Goal: Task Accomplishment & Management: Manage account settings

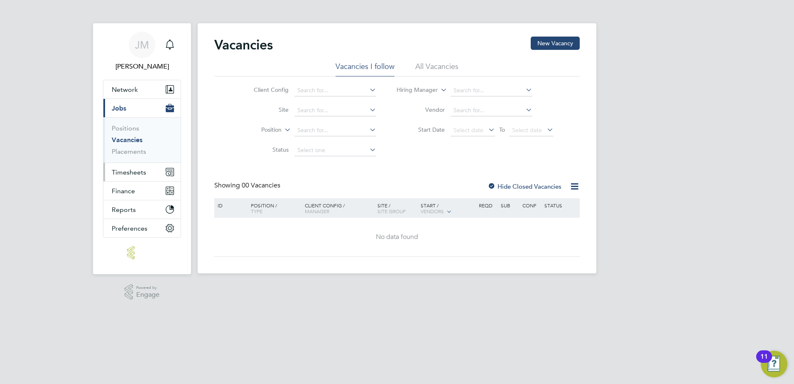
click at [129, 172] on span "Timesheets" at bounding box center [129, 172] width 34 height 8
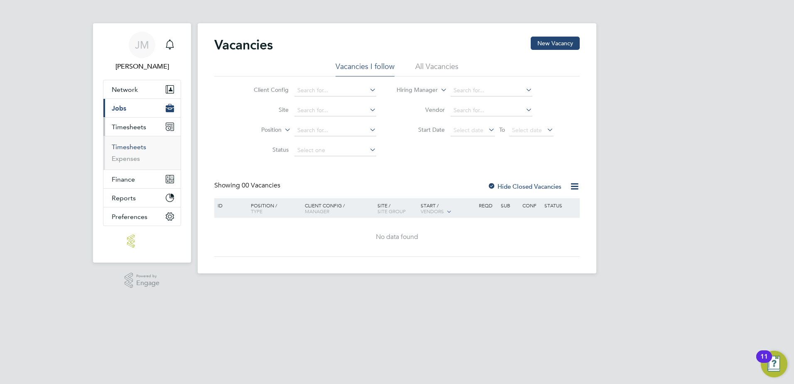
click at [128, 145] on link "Timesheets" at bounding box center [129, 147] width 34 height 8
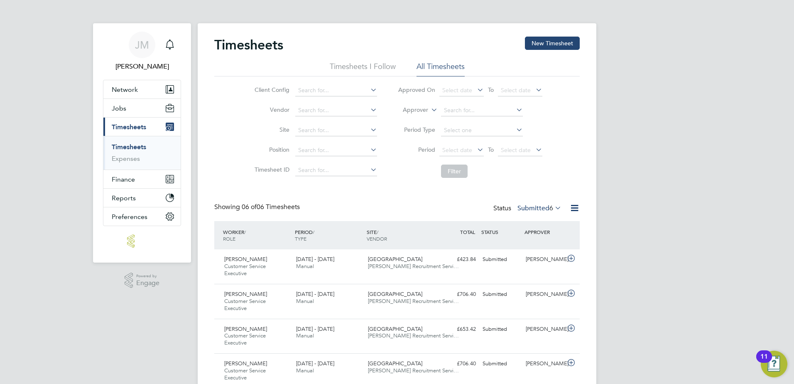
click at [476, 150] on icon at bounding box center [476, 150] width 0 height 12
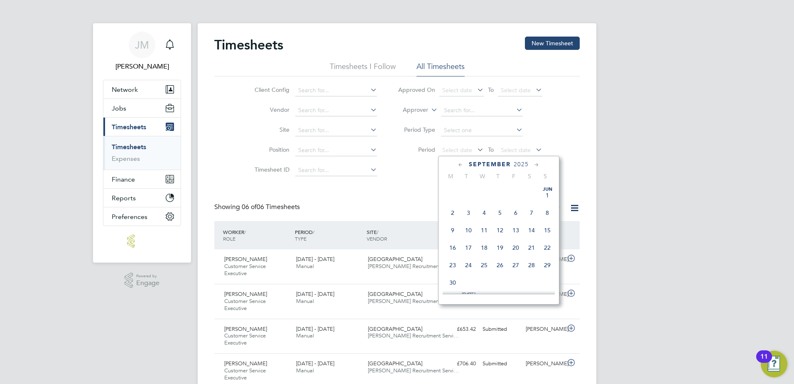
scroll to position [252, 0]
click at [460, 162] on icon at bounding box center [461, 164] width 8 height 9
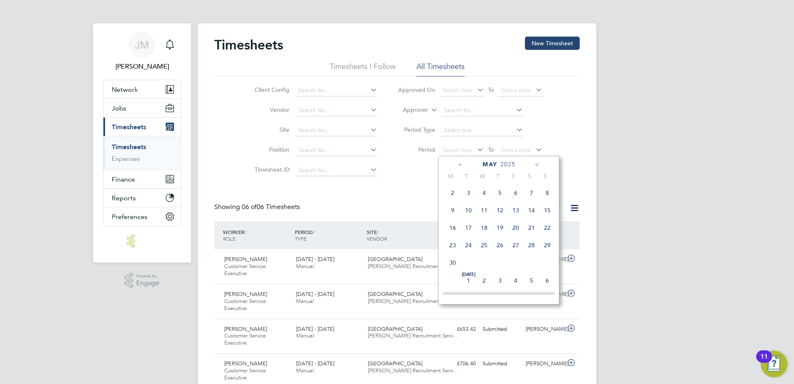
scroll to position [0, 0]
click at [535, 162] on icon at bounding box center [537, 164] width 8 height 9
click at [452, 232] on span "9" at bounding box center [453, 228] width 16 height 16
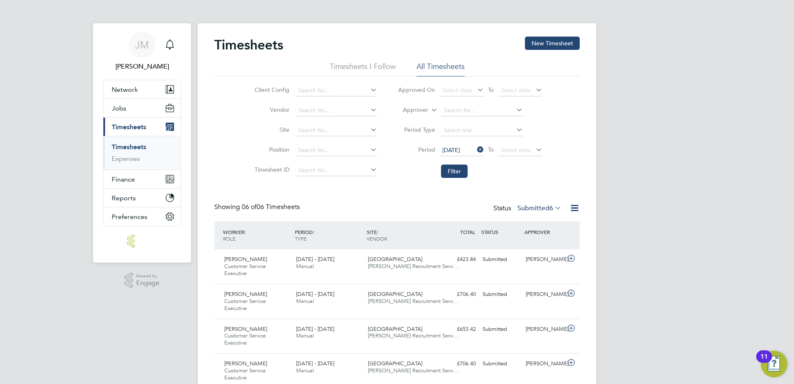
click at [534, 147] on icon at bounding box center [534, 150] width 0 height 12
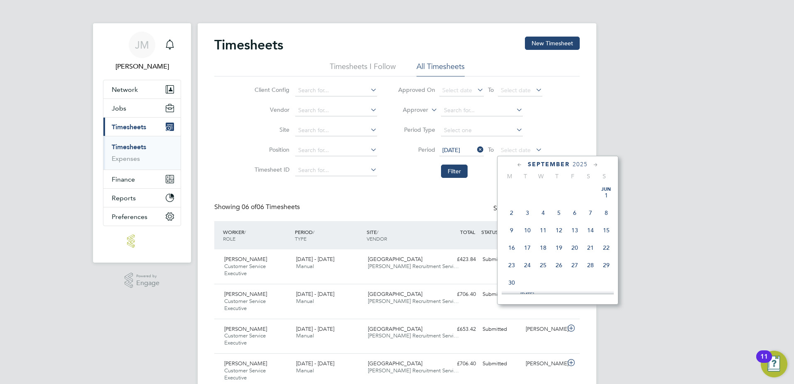
scroll to position [252, 0]
click at [516, 165] on icon at bounding box center [520, 164] width 8 height 9
click at [595, 163] on icon at bounding box center [596, 164] width 8 height 9
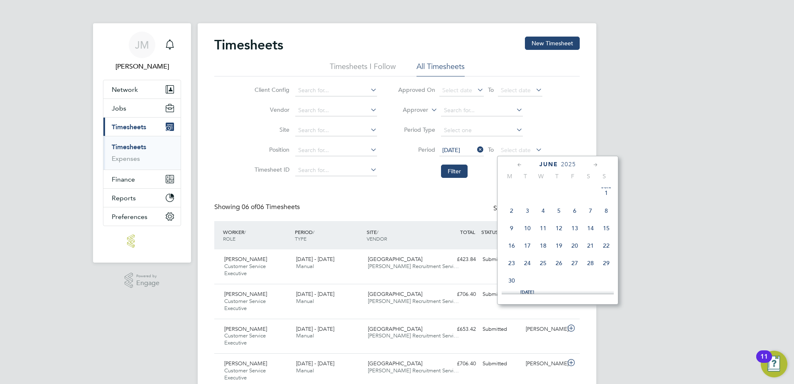
click at [608, 230] on span "15" at bounding box center [607, 228] width 16 height 16
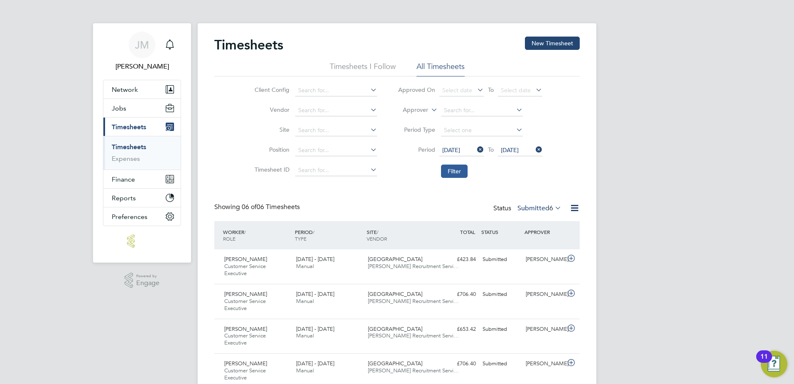
click at [465, 172] on button "Filter" at bounding box center [454, 171] width 27 height 13
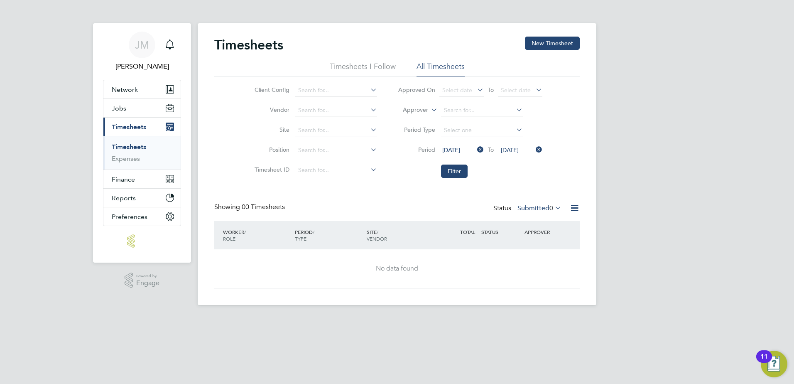
click at [550, 208] on span "0" at bounding box center [552, 208] width 4 height 8
click at [537, 221] on li "All" at bounding box center [535, 223] width 38 height 12
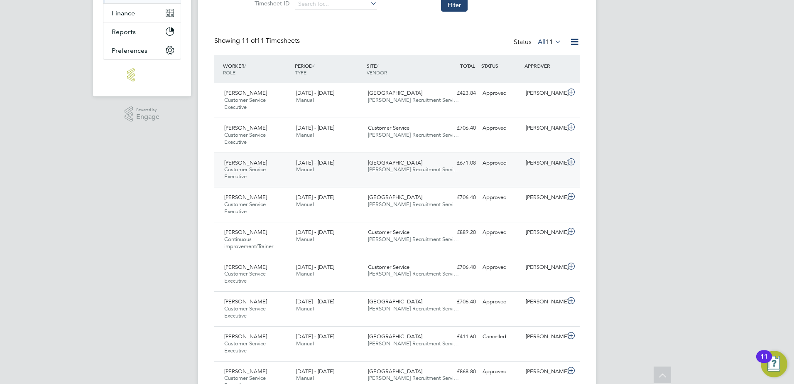
click at [444, 177] on div "Alejandro Bastidas Customer Service Executive 9 - 15 Jun 2025 9 - 15 Jun 2025 M…" at bounding box center [397, 169] width 366 height 35
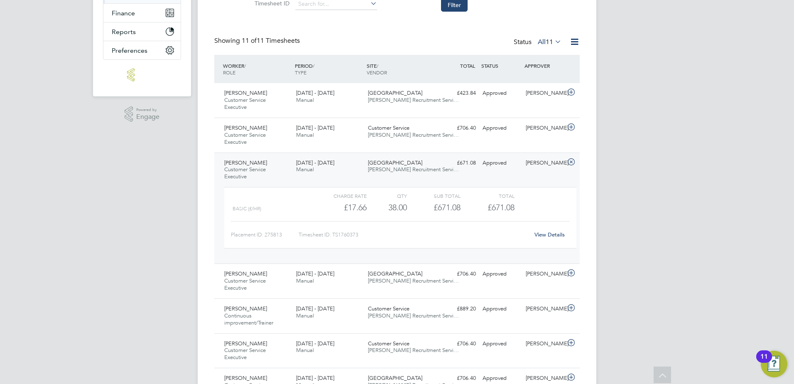
click at [543, 230] on div "View Details" at bounding box center [549, 234] width 41 height 13
click at [544, 233] on link "View Details" at bounding box center [550, 234] width 30 height 7
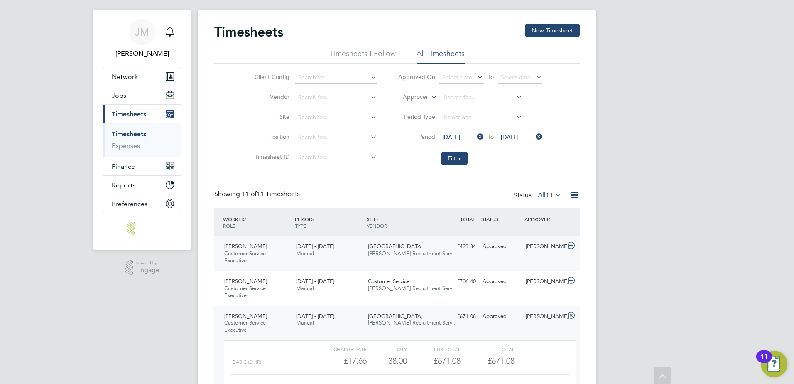
scroll to position [0, 0]
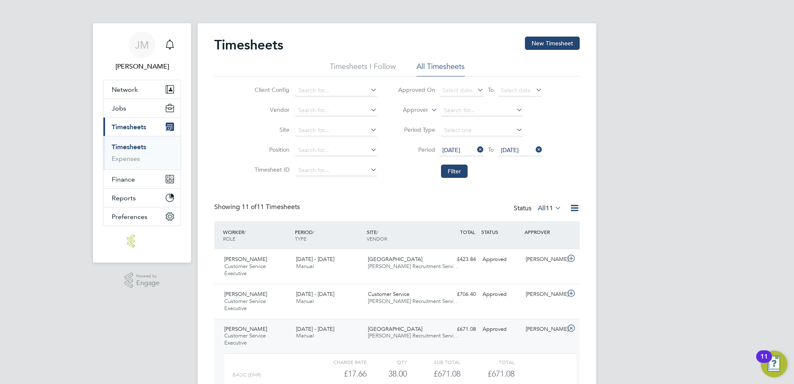
click at [123, 147] on link "Timesheets" at bounding box center [129, 147] width 34 height 8
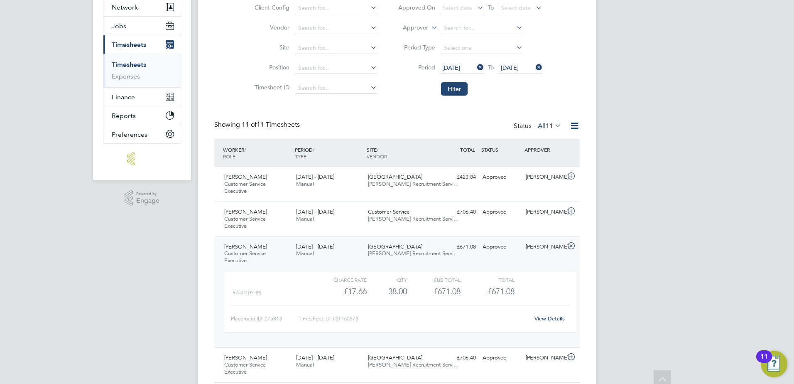
scroll to position [83, 0]
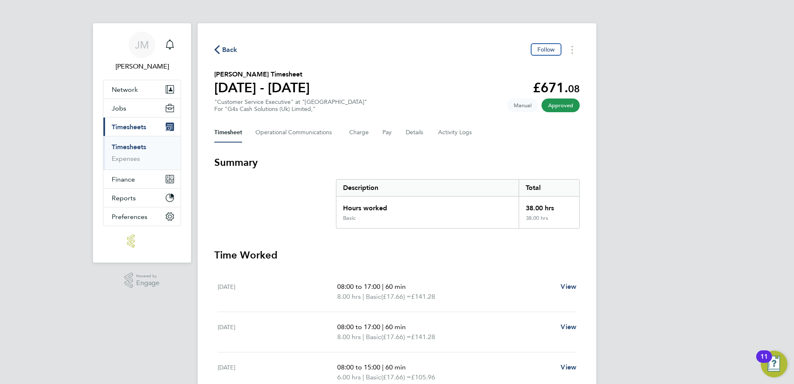
click at [224, 48] on span "Back" at bounding box center [229, 50] width 15 height 10
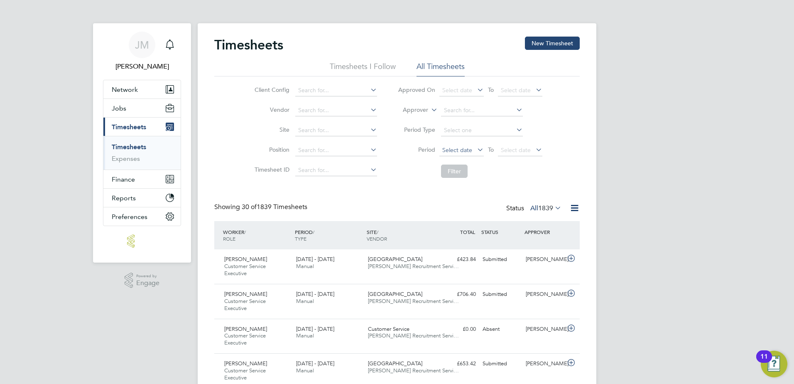
click at [460, 148] on span "Select date" at bounding box center [457, 149] width 30 height 7
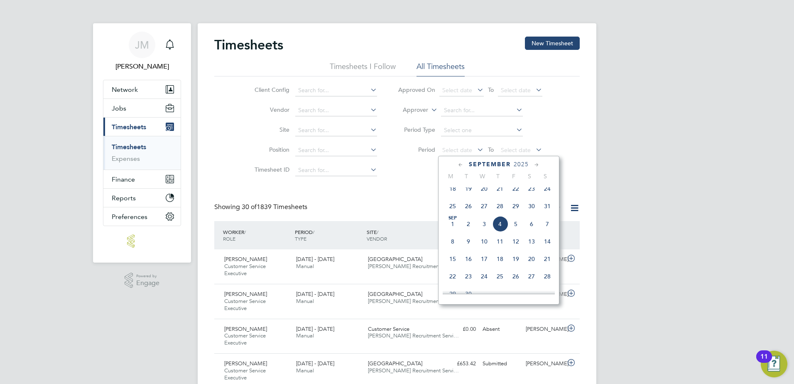
click at [463, 167] on icon at bounding box center [461, 164] width 8 height 9
click at [536, 167] on icon at bounding box center [537, 164] width 8 height 9
click at [452, 248] on span "16" at bounding box center [453, 246] width 16 height 16
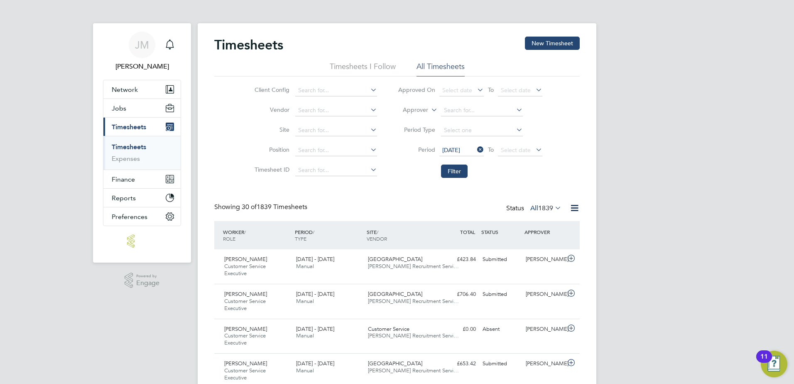
click at [534, 150] on icon at bounding box center [534, 150] width 0 height 12
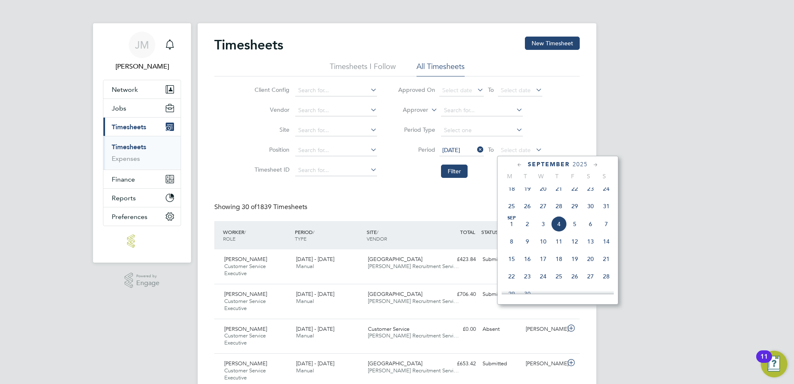
click at [519, 165] on icon at bounding box center [520, 164] width 8 height 9
click at [596, 163] on icon at bounding box center [596, 164] width 8 height 9
click at [608, 247] on span "22" at bounding box center [607, 246] width 16 height 16
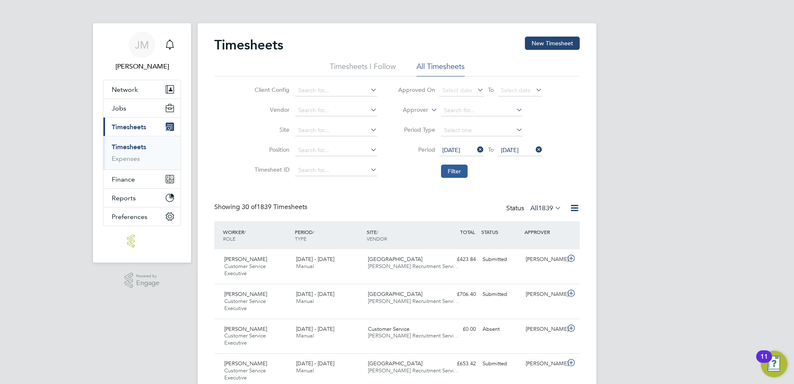
click at [462, 172] on button "Filter" at bounding box center [454, 171] width 27 height 13
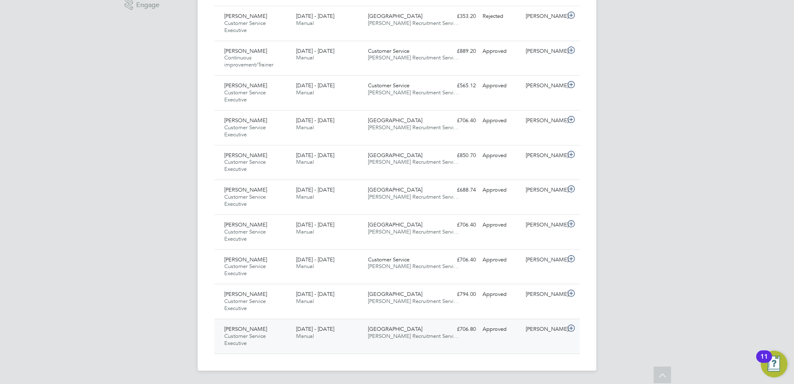
click at [453, 338] on div "Aaliyah Austin Customer Service Executive 16 - 22 Jun 2025 16 - 22 Jun 2025 Man…" at bounding box center [397, 336] width 366 height 35
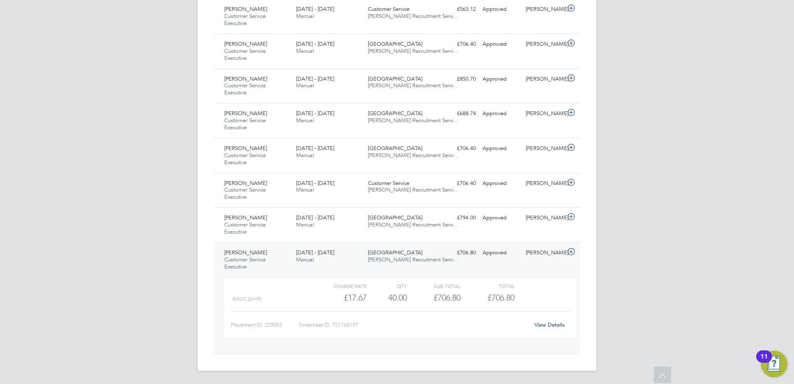
click at [423, 292] on div "£706.80" at bounding box center [434, 298] width 54 height 14
click at [546, 326] on link "View Details" at bounding box center [550, 324] width 30 height 7
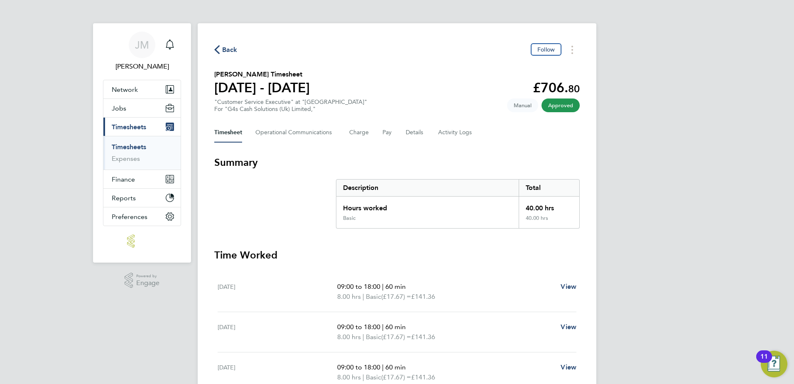
click at [221, 49] on span "Back" at bounding box center [225, 49] width 23 height 8
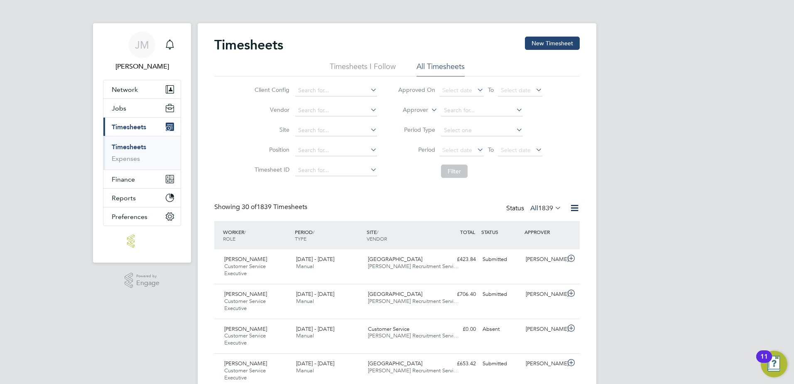
click at [476, 149] on icon at bounding box center [476, 150] width 0 height 12
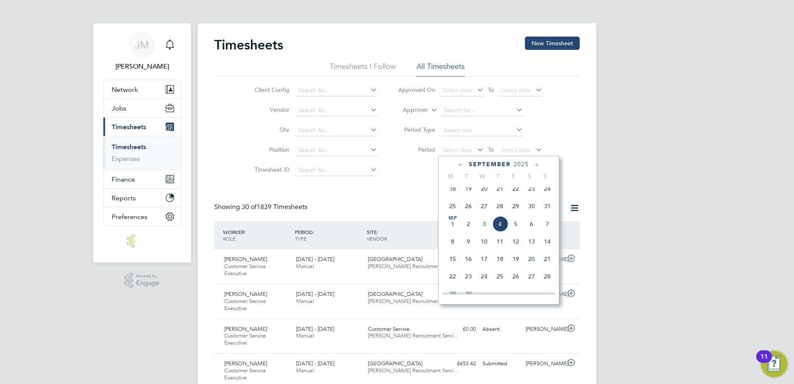
click at [462, 164] on icon at bounding box center [461, 164] width 8 height 9
click at [538, 165] on icon at bounding box center [537, 164] width 8 height 9
click at [449, 228] on span "9" at bounding box center [453, 228] width 16 height 16
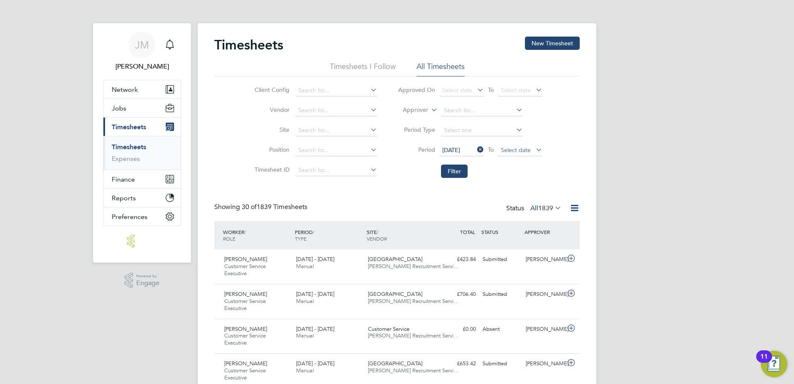
click at [533, 147] on span "Select date" at bounding box center [520, 150] width 44 height 11
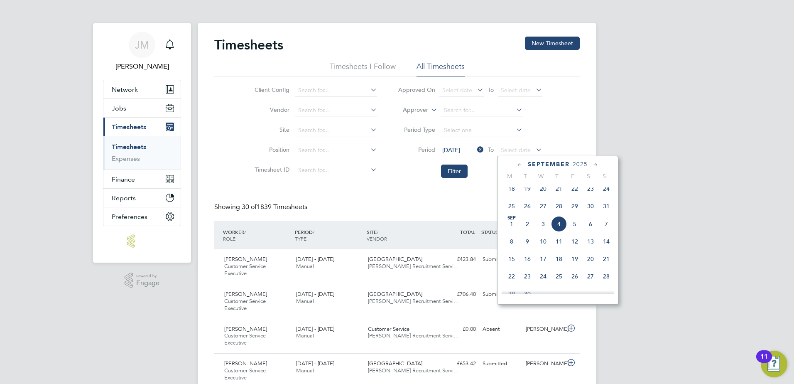
click at [522, 165] on icon at bounding box center [520, 164] width 8 height 9
click at [595, 164] on icon at bounding box center [596, 164] width 8 height 9
click at [609, 228] on span "15" at bounding box center [607, 228] width 16 height 16
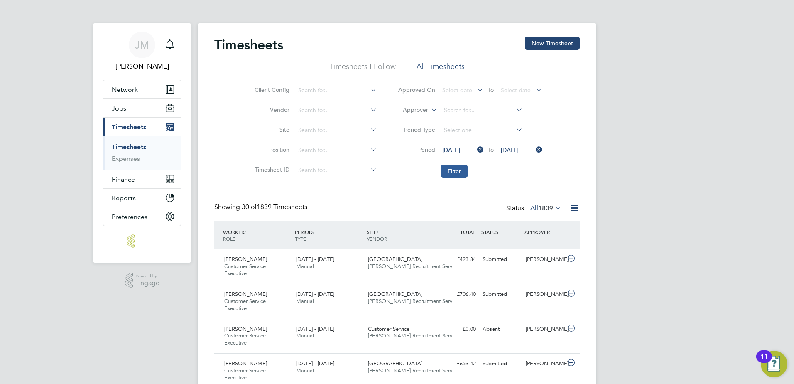
click at [464, 171] on button "Filter" at bounding box center [454, 171] width 27 height 13
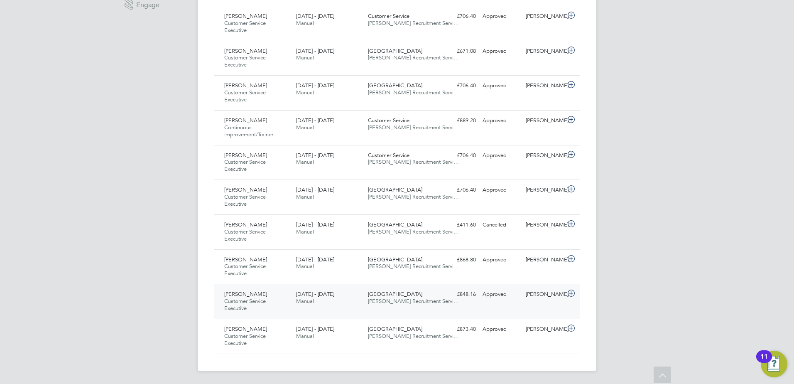
click at [431, 293] on div "Chancery House Lloyd Recruitment Servi…" at bounding box center [401, 297] width 72 height 21
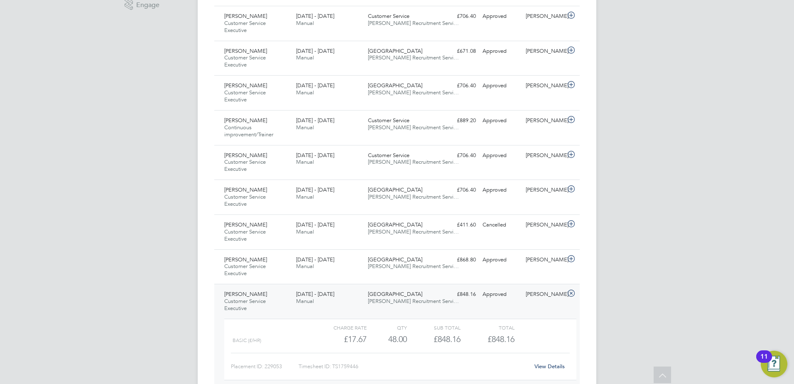
click at [543, 366] on link "View Details" at bounding box center [550, 366] width 30 height 7
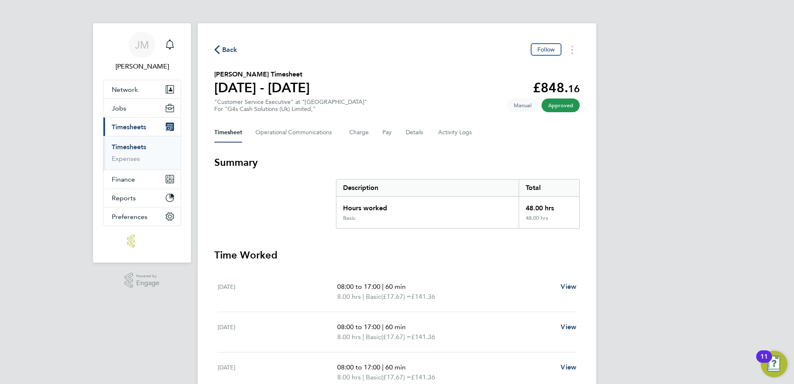
click at [232, 47] on span "Back" at bounding box center [229, 50] width 15 height 10
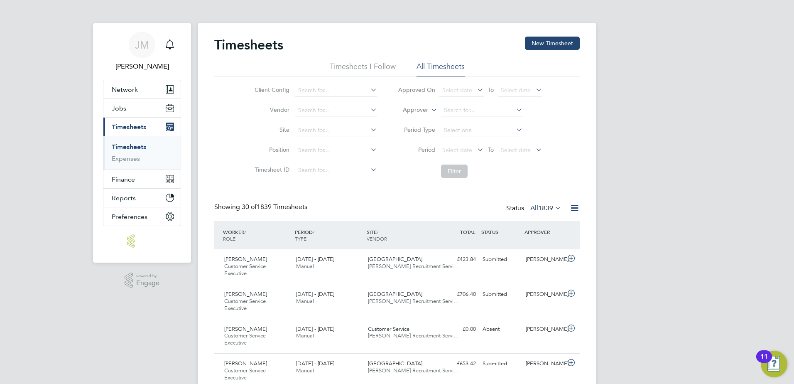
click at [476, 147] on icon at bounding box center [476, 150] width 0 height 12
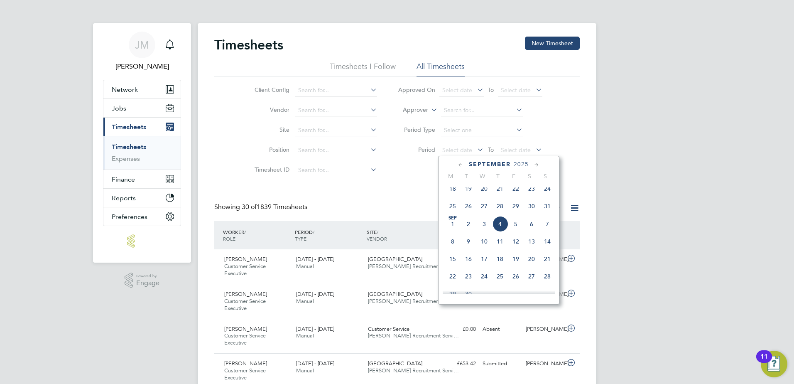
click at [462, 166] on icon at bounding box center [461, 164] width 8 height 9
click at [535, 167] on icon at bounding box center [537, 164] width 8 height 9
click at [453, 246] on span "16" at bounding box center [453, 246] width 16 height 16
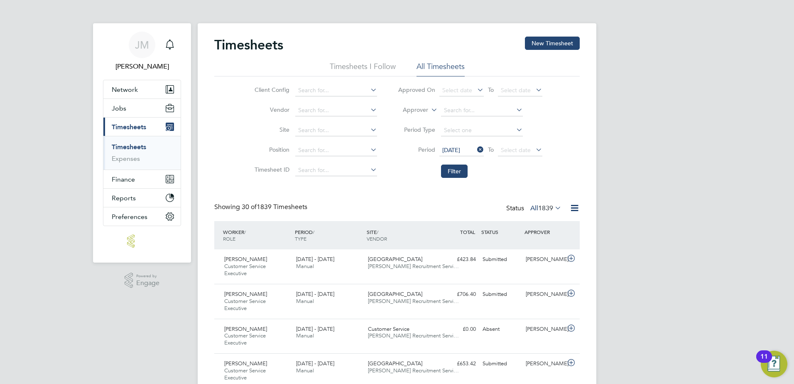
click at [534, 150] on icon at bounding box center [534, 150] width 0 height 12
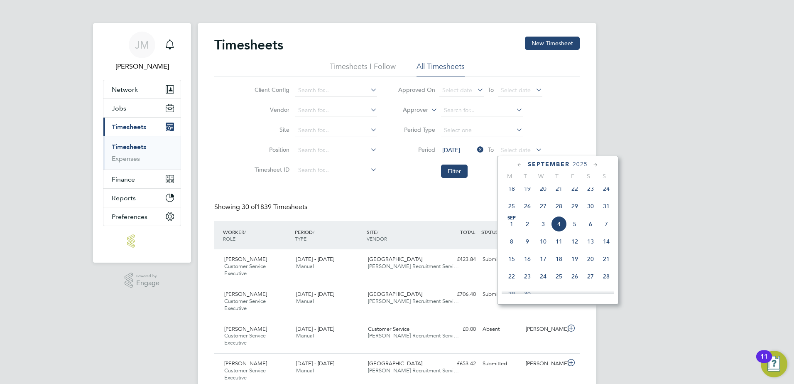
click at [526, 165] on div "September 2025" at bounding box center [558, 164] width 112 height 8
click at [521, 165] on icon at bounding box center [520, 164] width 8 height 9
click at [601, 165] on div "May 2025" at bounding box center [558, 164] width 112 height 8
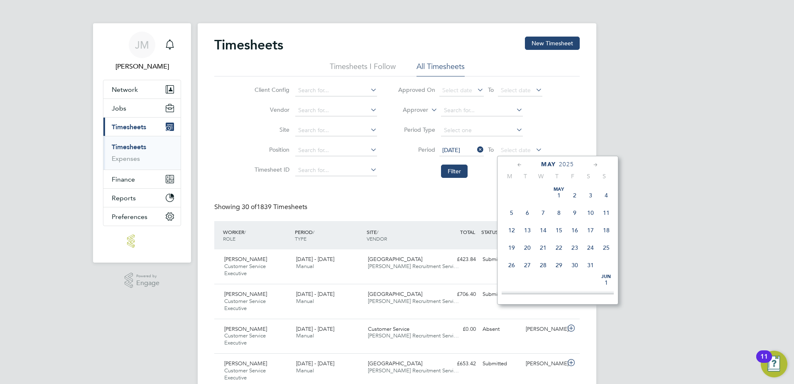
click at [598, 165] on icon at bounding box center [596, 164] width 8 height 9
click at [608, 246] on span "22" at bounding box center [607, 246] width 16 height 16
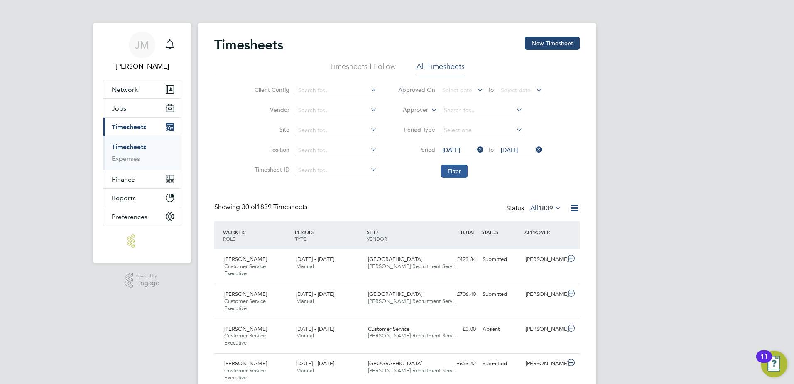
click at [464, 172] on button "Filter" at bounding box center [454, 171] width 27 height 13
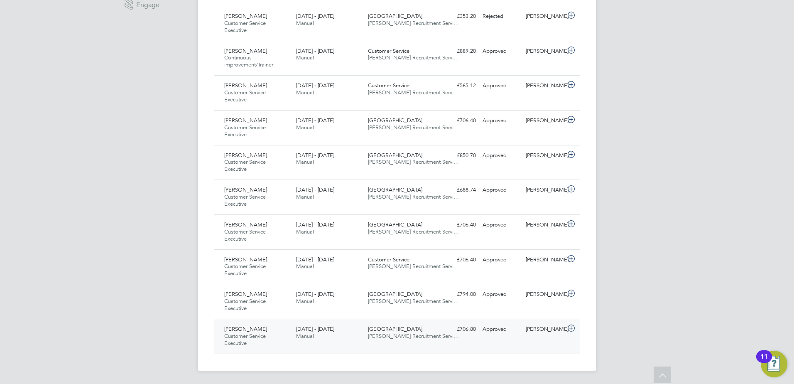
click at [450, 332] on div "£706.80 Approved" at bounding box center [457, 329] width 43 height 14
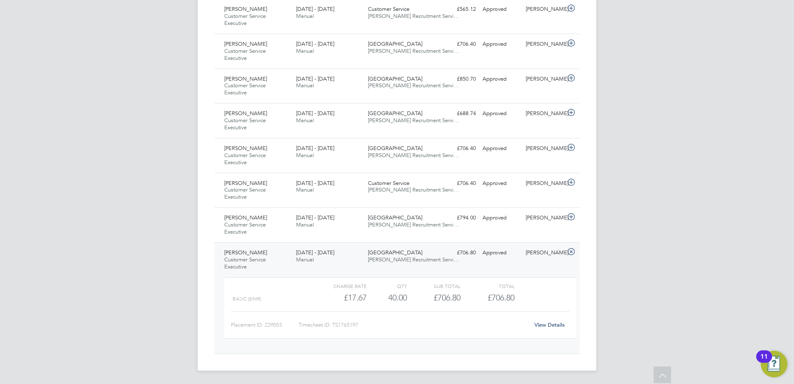
click at [547, 324] on link "View Details" at bounding box center [550, 324] width 30 height 7
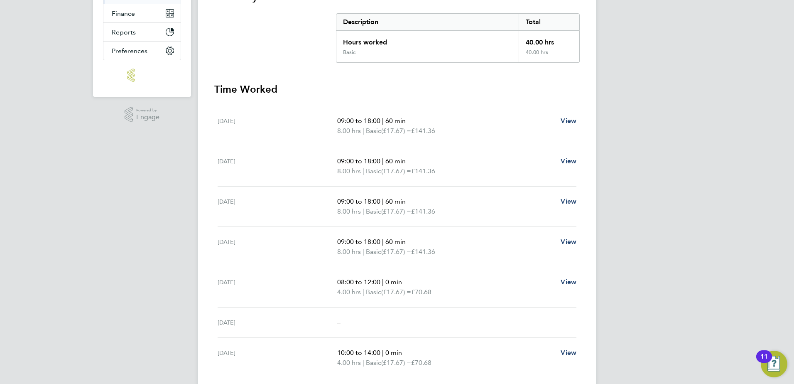
scroll to position [166, 0]
